Goal: Information Seeking & Learning: Learn about a topic

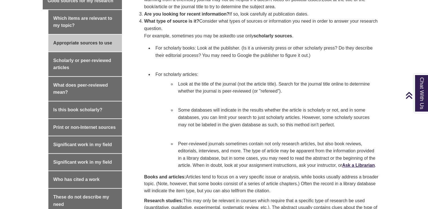
scroll to position [248, 0]
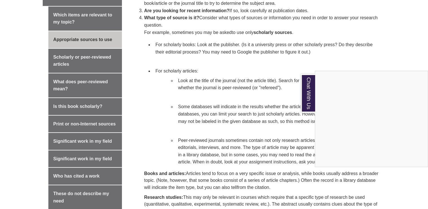
click at [158, 131] on div "Chat With Us" at bounding box center [214, 104] width 428 height 209
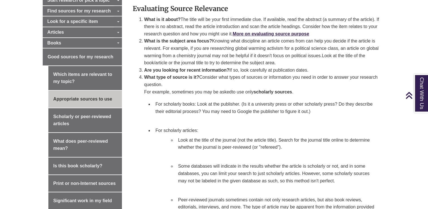
scroll to position [189, 0]
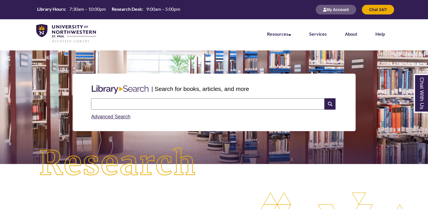
click at [261, 103] on input "text" at bounding box center [207, 103] width 233 height 11
type input "*"
type input "**********"
